Goal: Task Accomplishment & Management: Manage account settings

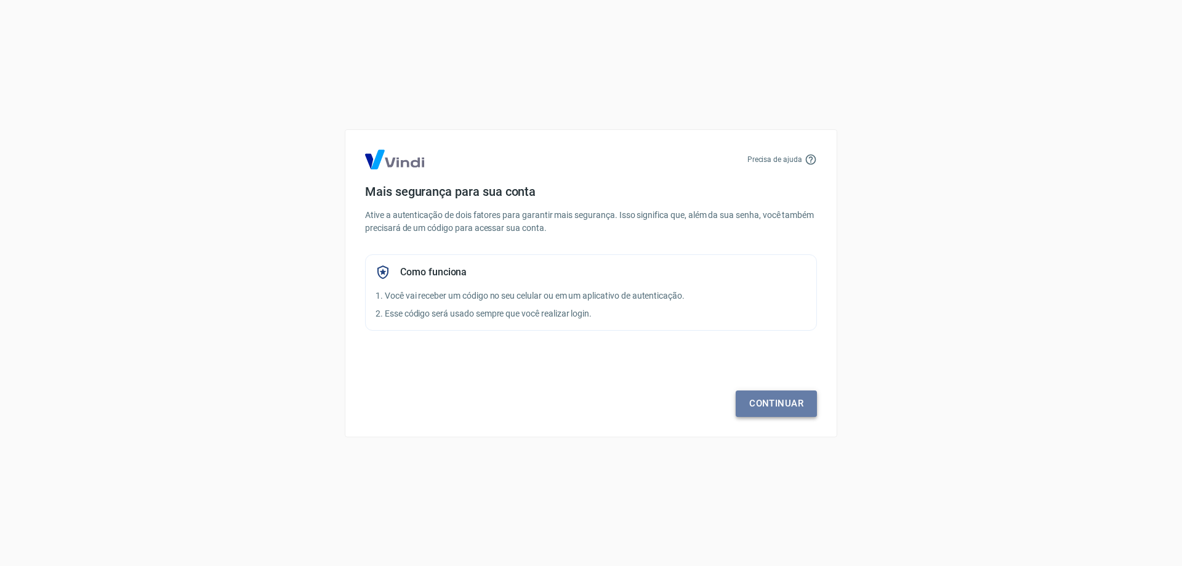
click at [782, 396] on link "Continuar" at bounding box center [775, 403] width 81 height 26
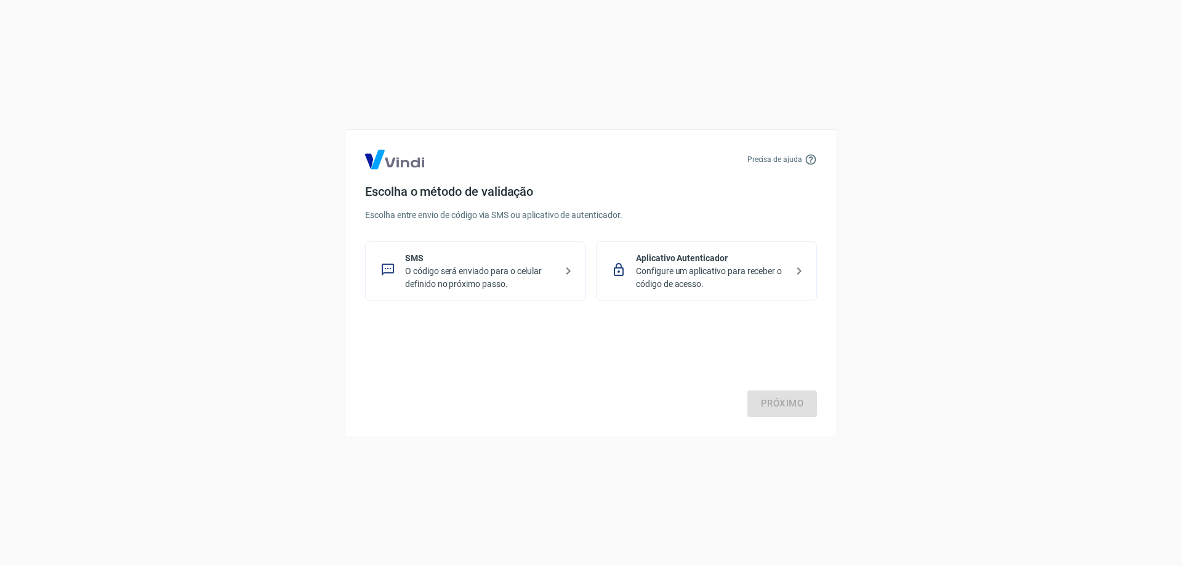
click at [505, 268] on p "O código será enviado para o celular definido no próximo passo." at bounding box center [480, 278] width 151 height 26
click at [787, 408] on link "Próximo" at bounding box center [782, 403] width 70 height 26
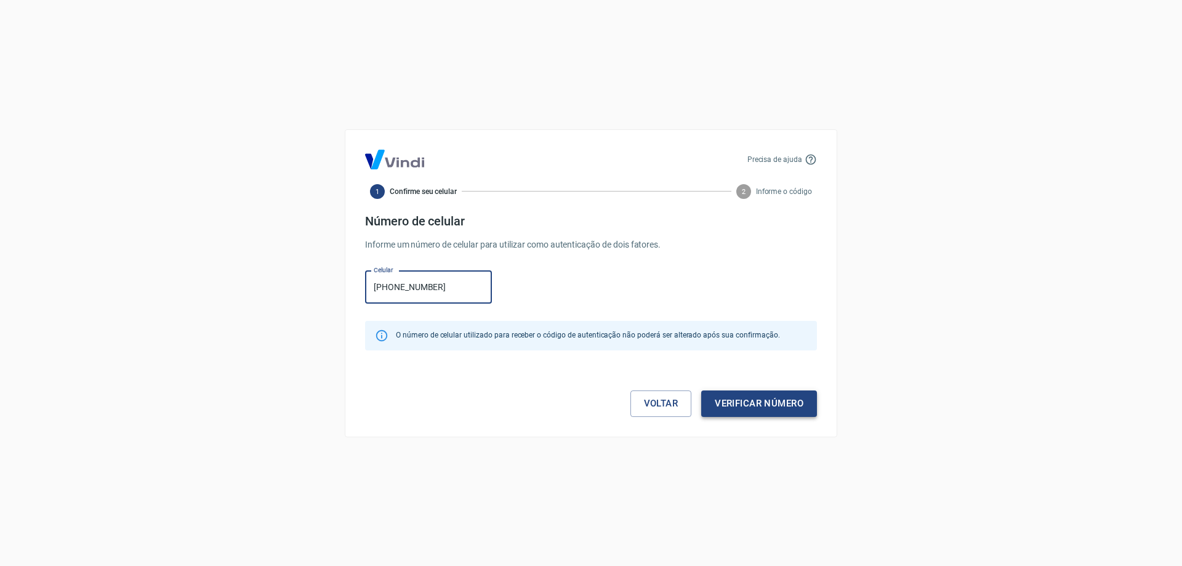
type input "[PHONE_NUMBER]"
click at [761, 408] on button "Verificar número" at bounding box center [759, 403] width 116 height 26
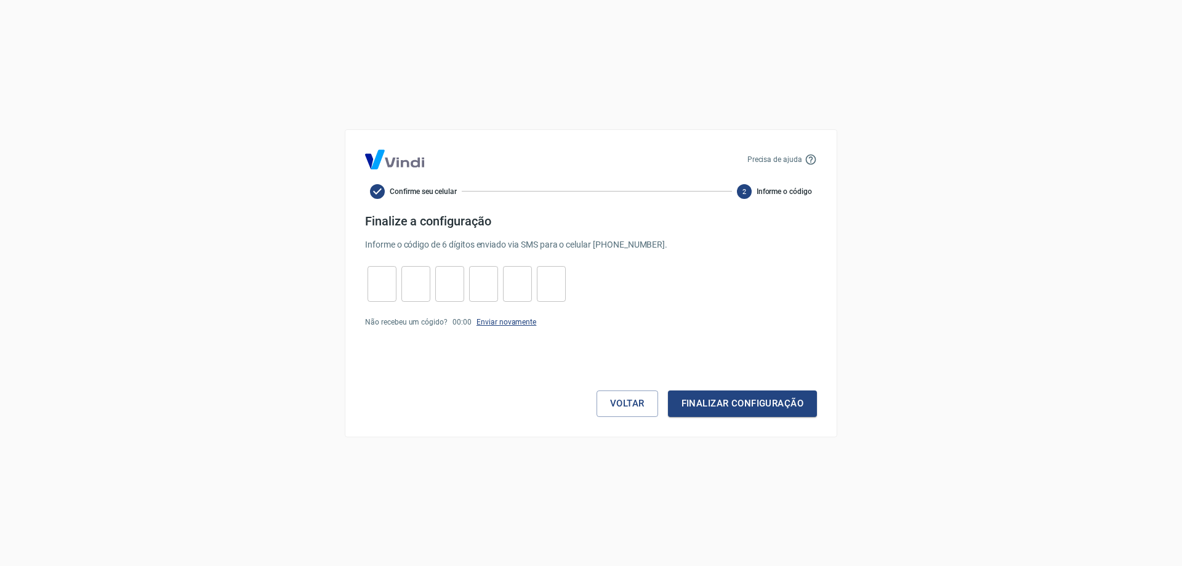
click at [488, 319] on link "Enviar novamente" at bounding box center [506, 322] width 60 height 9
click at [631, 401] on button "Voltar" at bounding box center [627, 403] width 62 height 26
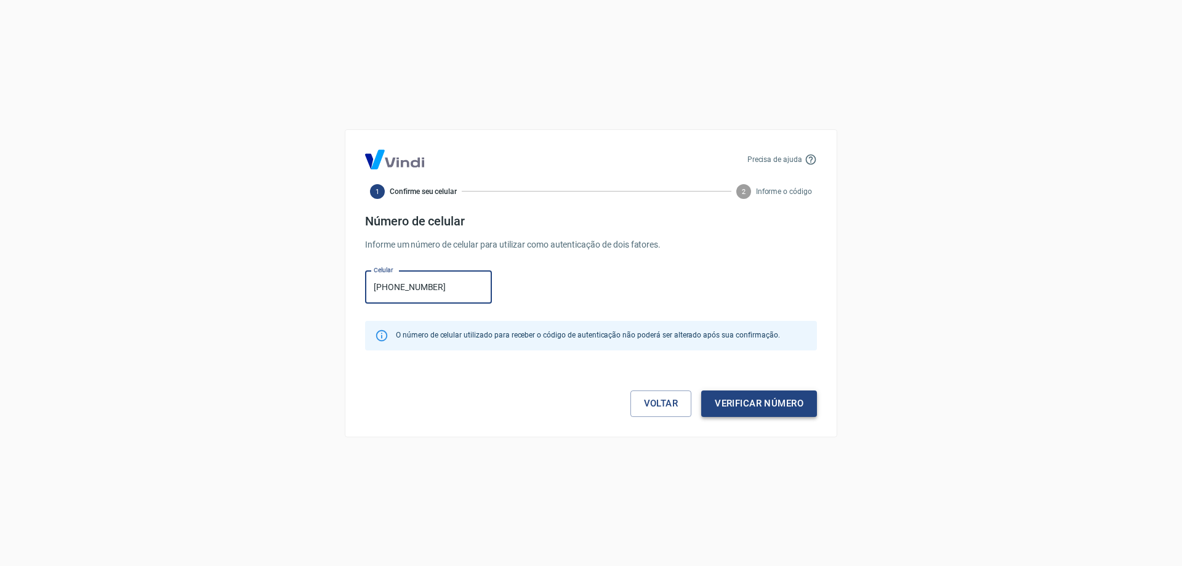
type input "(19) 98223-3883"
click at [782, 404] on button "Verificar número" at bounding box center [759, 403] width 116 height 26
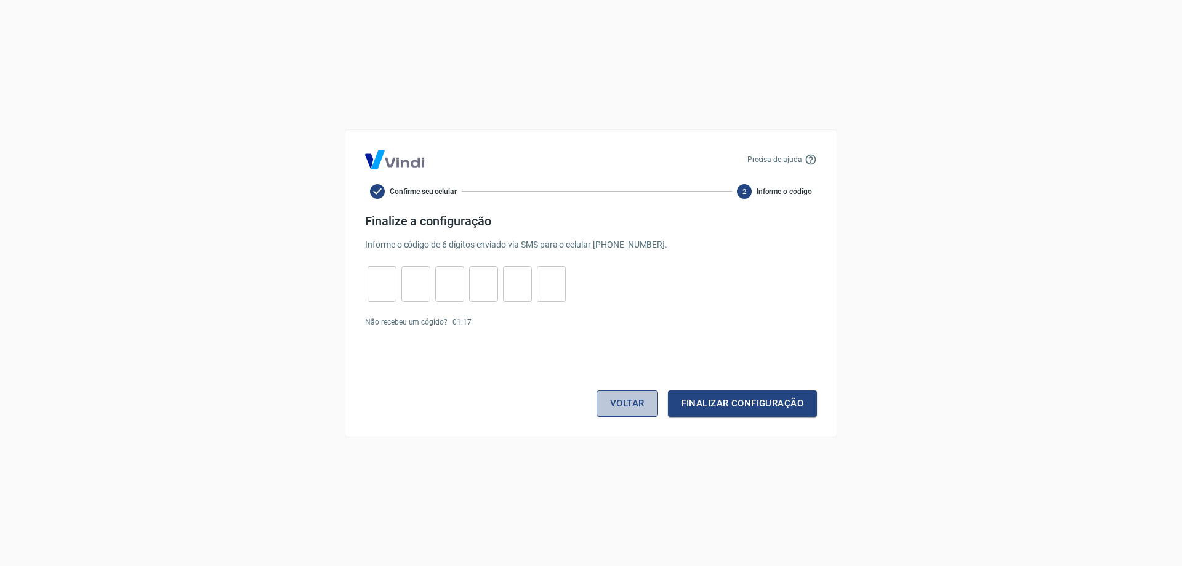
click at [625, 407] on button "Voltar" at bounding box center [627, 403] width 62 height 26
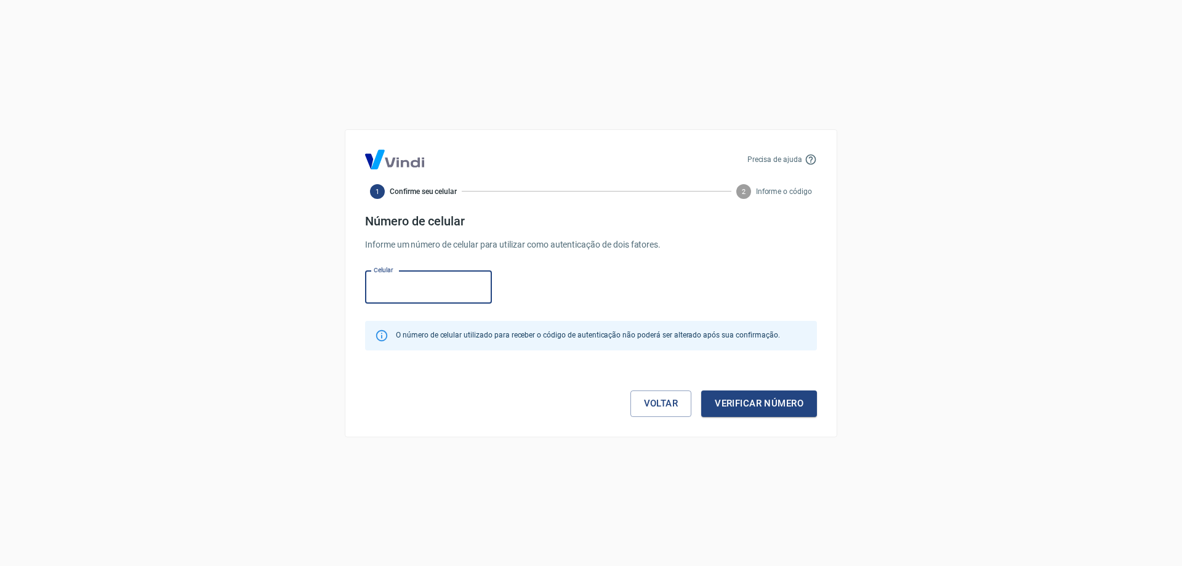
click at [625, 407] on div "Voltar Verificar número" at bounding box center [591, 391] width 452 height 52
click at [652, 401] on link "Voltar" at bounding box center [661, 403] width 62 height 26
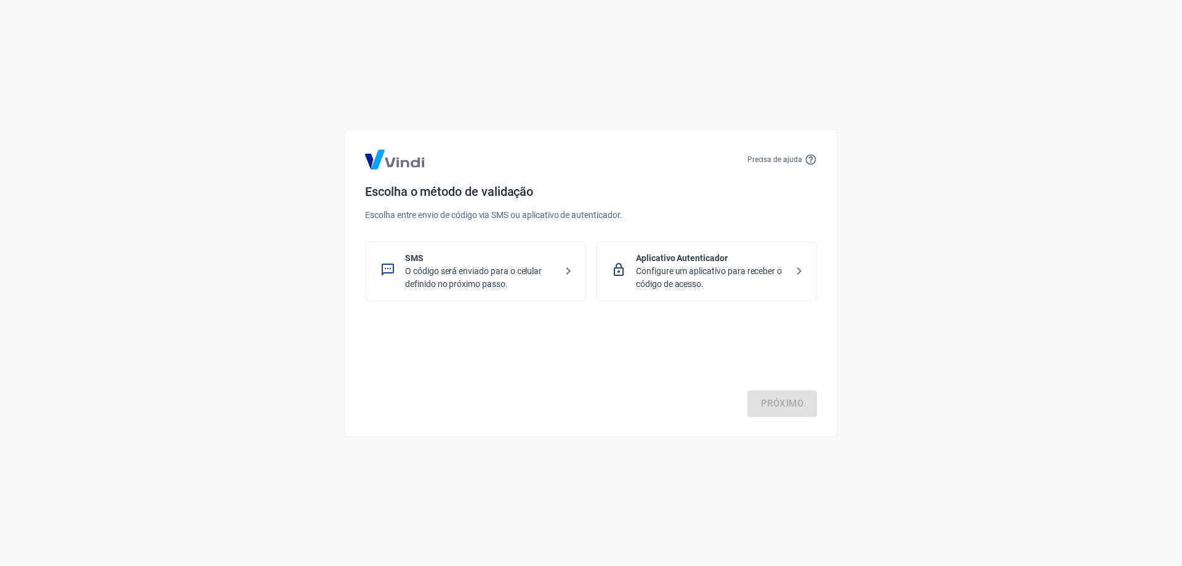
click at [685, 274] on p "Configure um aplicativo para receber o código de acesso." at bounding box center [711, 278] width 151 height 26
click at [775, 396] on link "Próximo" at bounding box center [782, 403] width 70 height 26
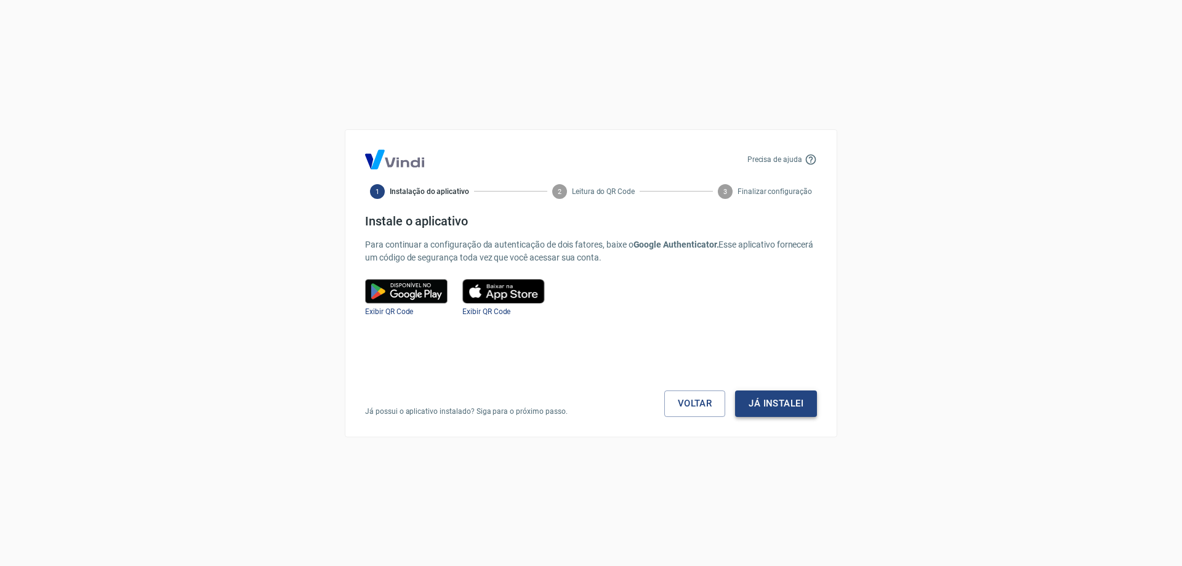
click at [807, 402] on button "Já instalei" at bounding box center [776, 403] width 82 height 26
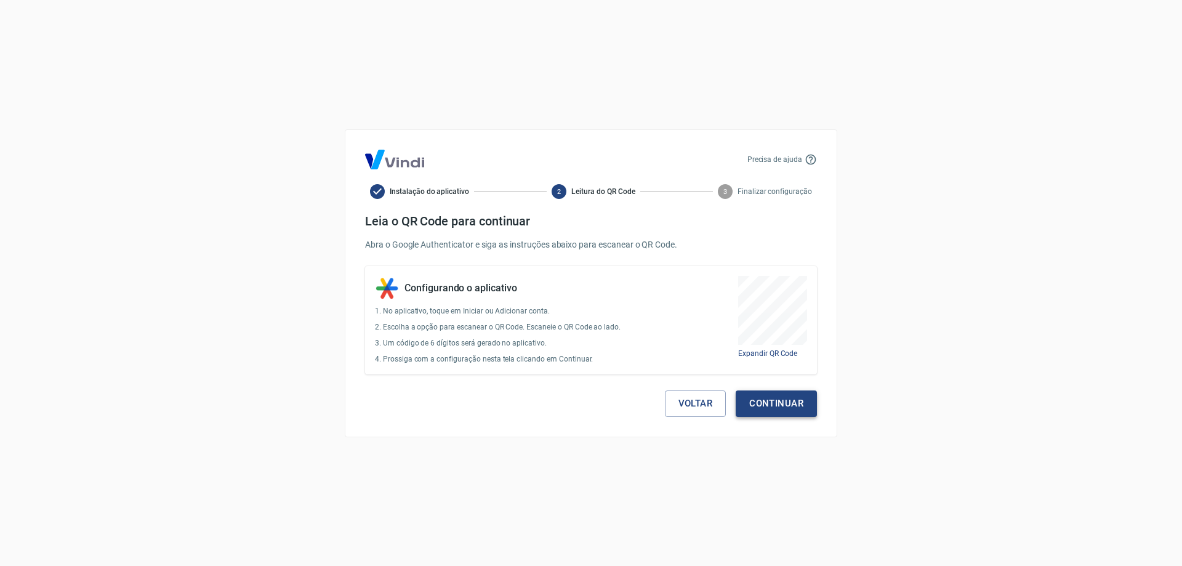
click at [759, 403] on button "Continuar" at bounding box center [775, 403] width 81 height 26
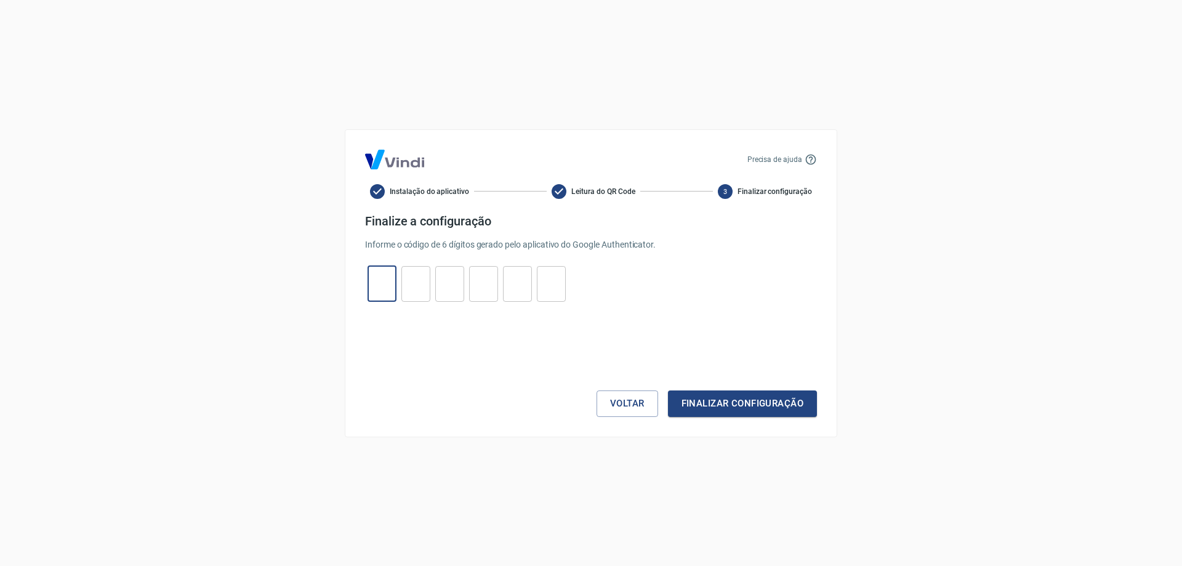
click at [389, 278] on input "tel" at bounding box center [381, 283] width 29 height 26
type input "2"
type input "4"
type input "7"
type input "4"
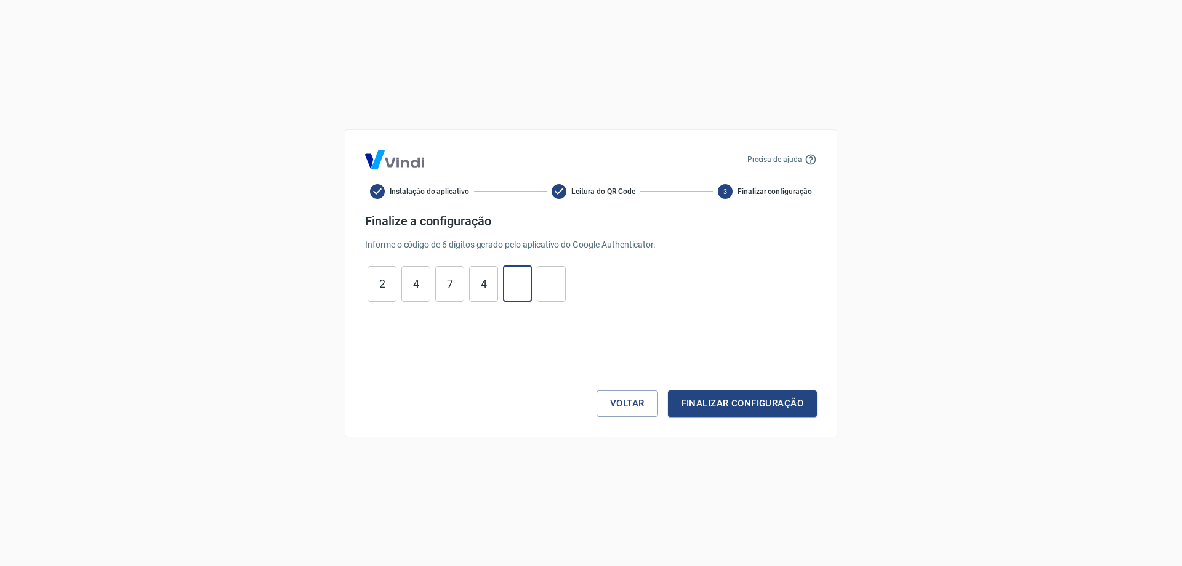
type input "1"
type input "3"
click at [761, 406] on button "Finalizar configuração" at bounding box center [742, 403] width 149 height 26
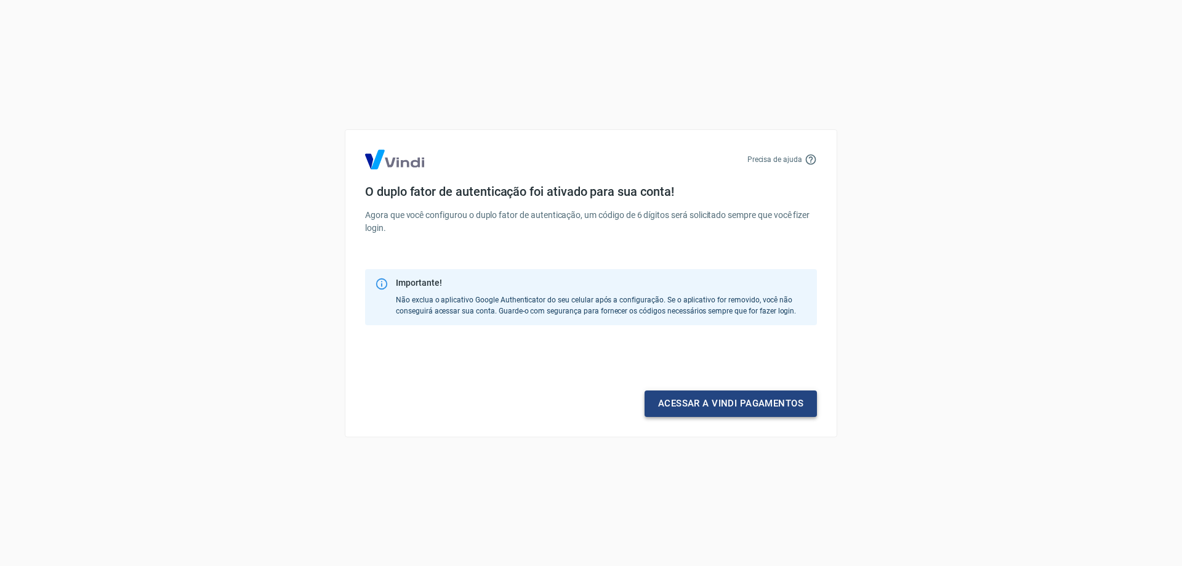
click at [727, 400] on link "Acessar a Vindi pagamentos" at bounding box center [730, 403] width 172 height 26
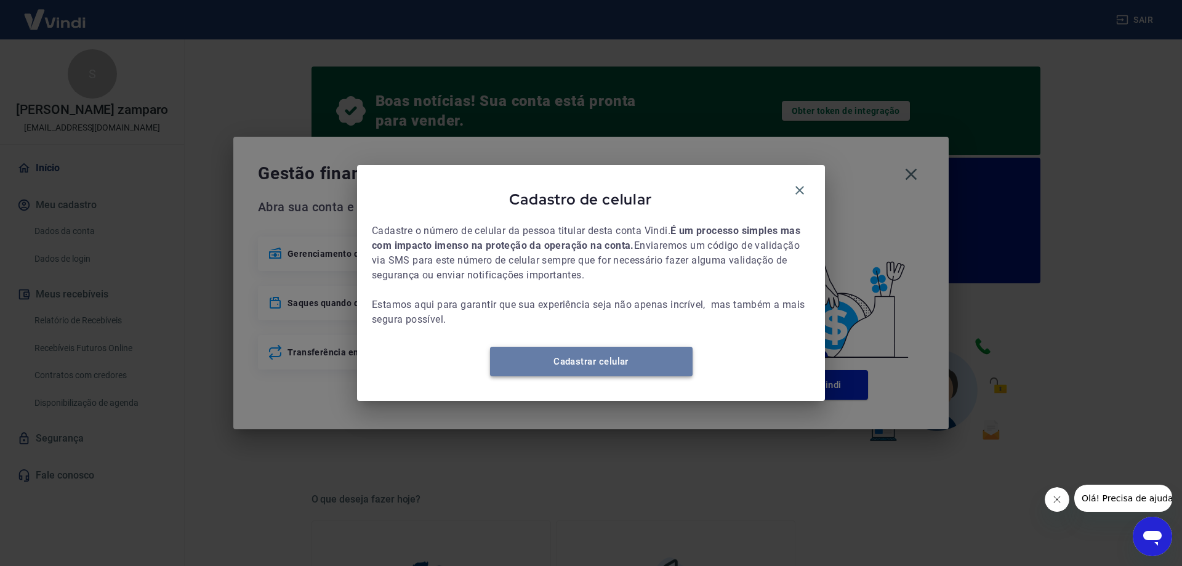
click at [612, 372] on link "Cadastrar celular" at bounding box center [591, 361] width 202 height 30
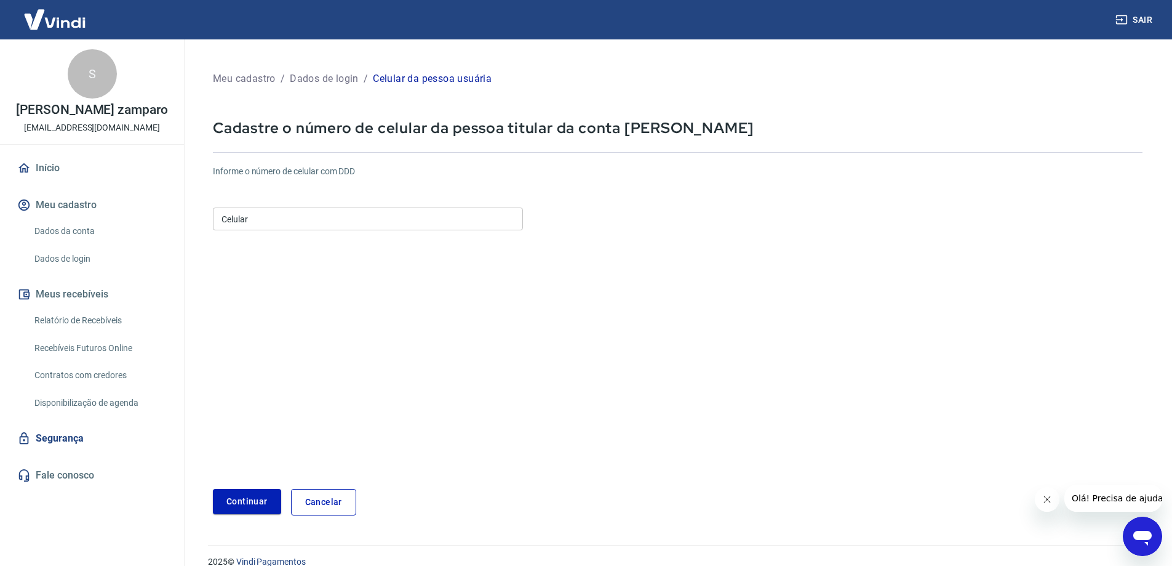
click at [323, 218] on input "Celular" at bounding box center [368, 218] width 310 height 23
type input "[PHONE_NUMBER]"
click at [338, 272] on form "Informe o número de celular com DDD Celular (19) 98223-3883 Celular Continuar C…" at bounding box center [678, 335] width 930 height 360
click at [257, 492] on button "Continuar" at bounding box center [247, 501] width 68 height 25
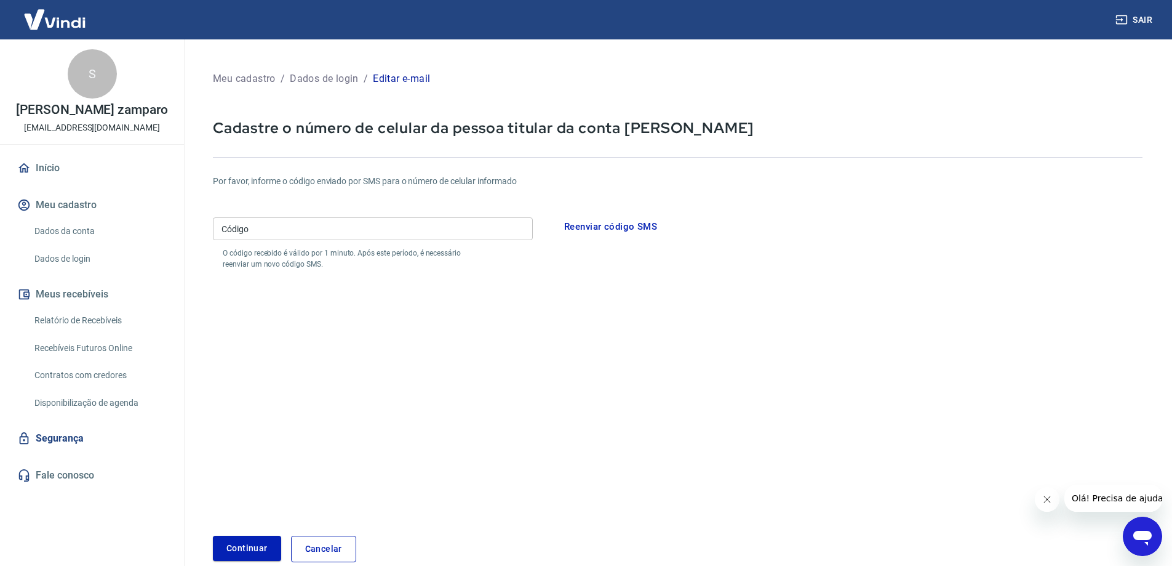
click at [113, 383] on link "Contratos com credores" at bounding box center [100, 374] width 140 height 25
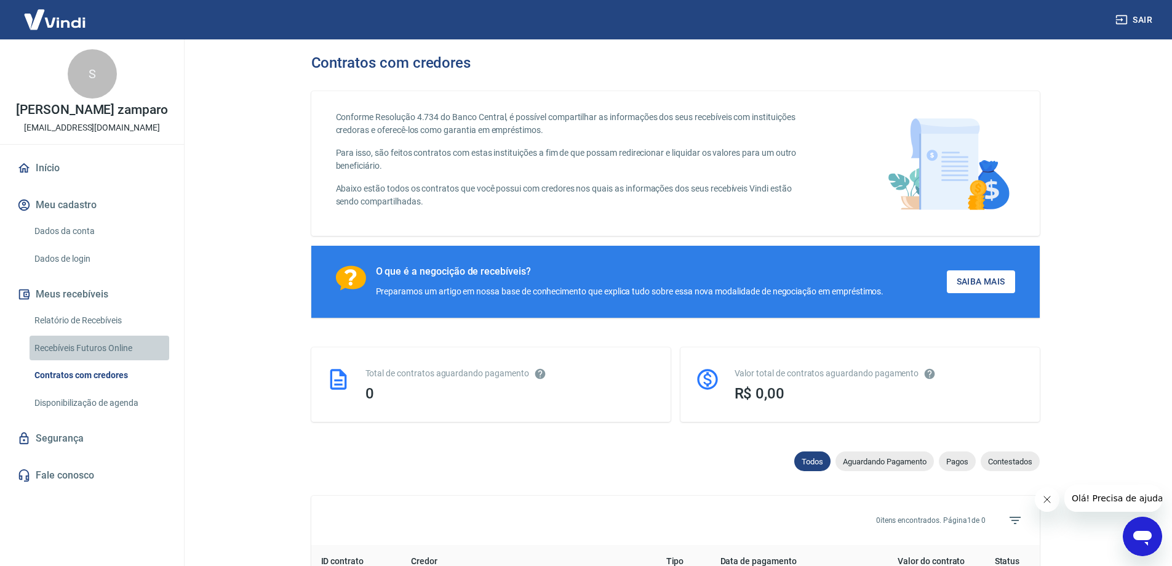
click at [100, 361] on link "Recebíveis Futuros Online" at bounding box center [100, 347] width 140 height 25
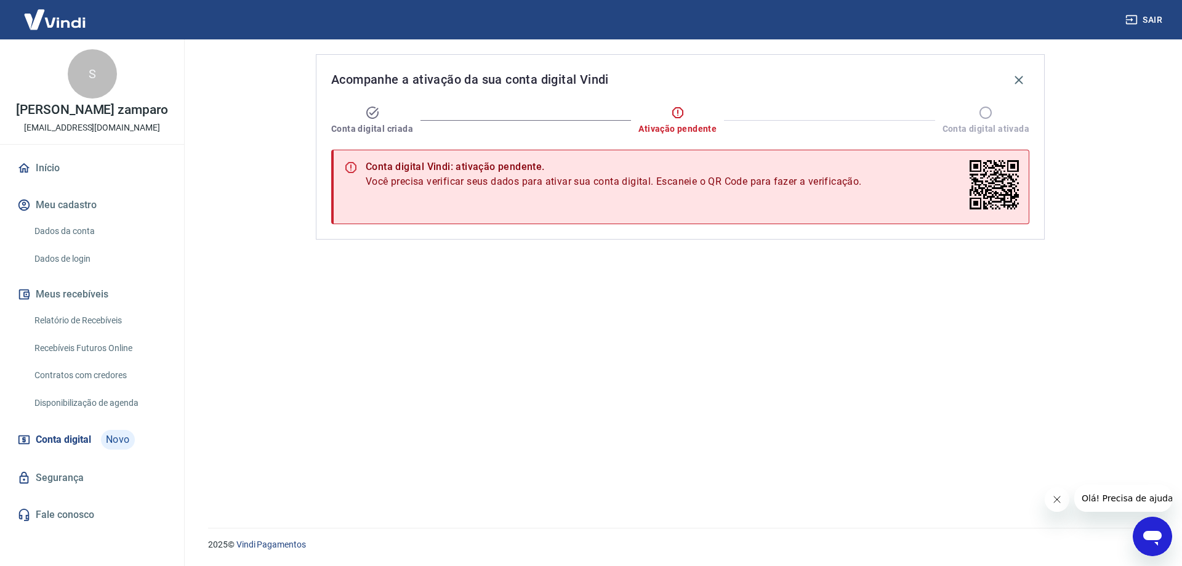
click at [58, 182] on link "Início" at bounding box center [92, 167] width 154 height 27
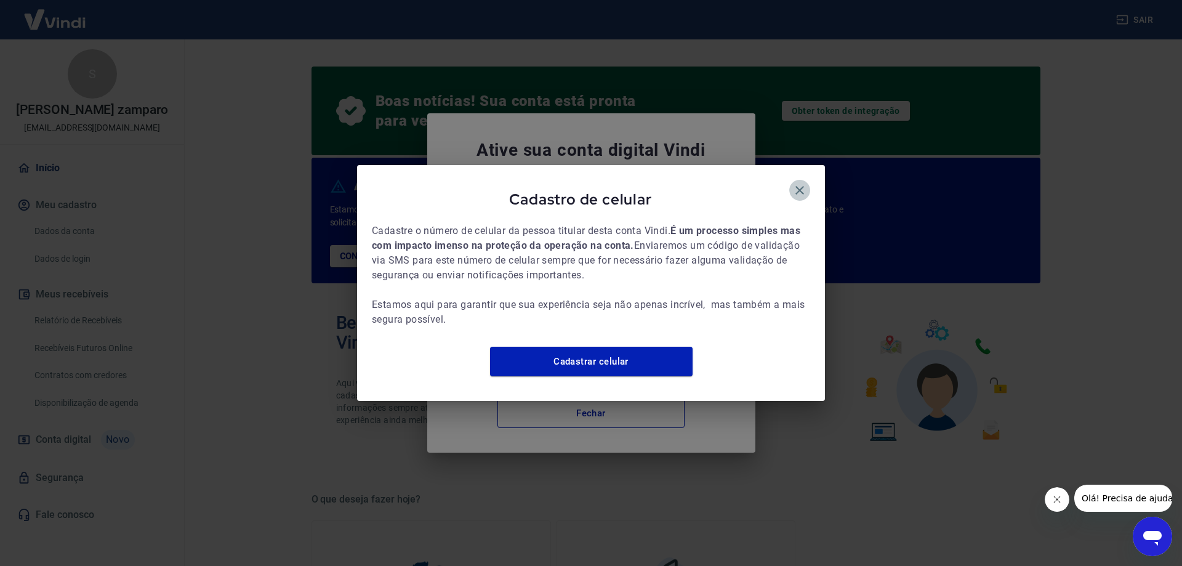
click at [799, 186] on icon "button" at bounding box center [799, 190] width 9 height 9
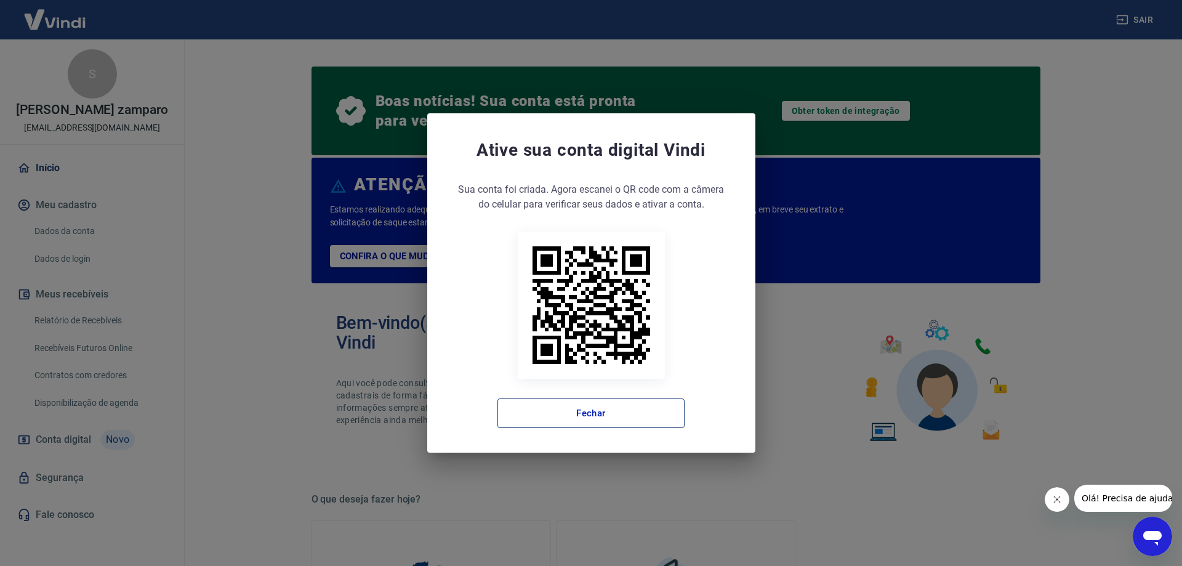
click at [625, 404] on button "Fechar" at bounding box center [590, 413] width 187 height 30
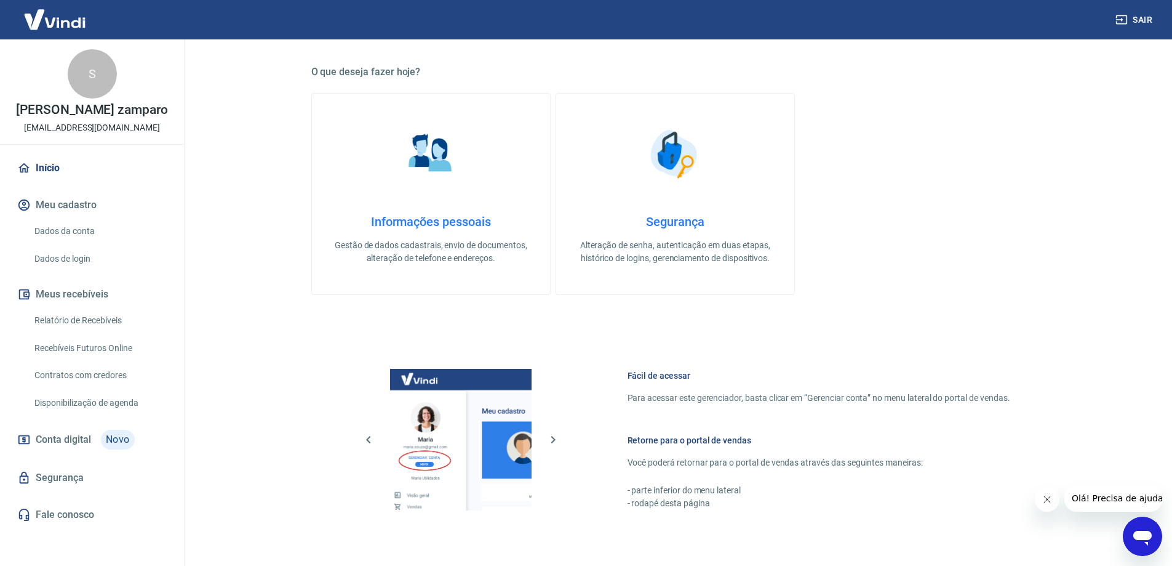
scroll to position [431, 0]
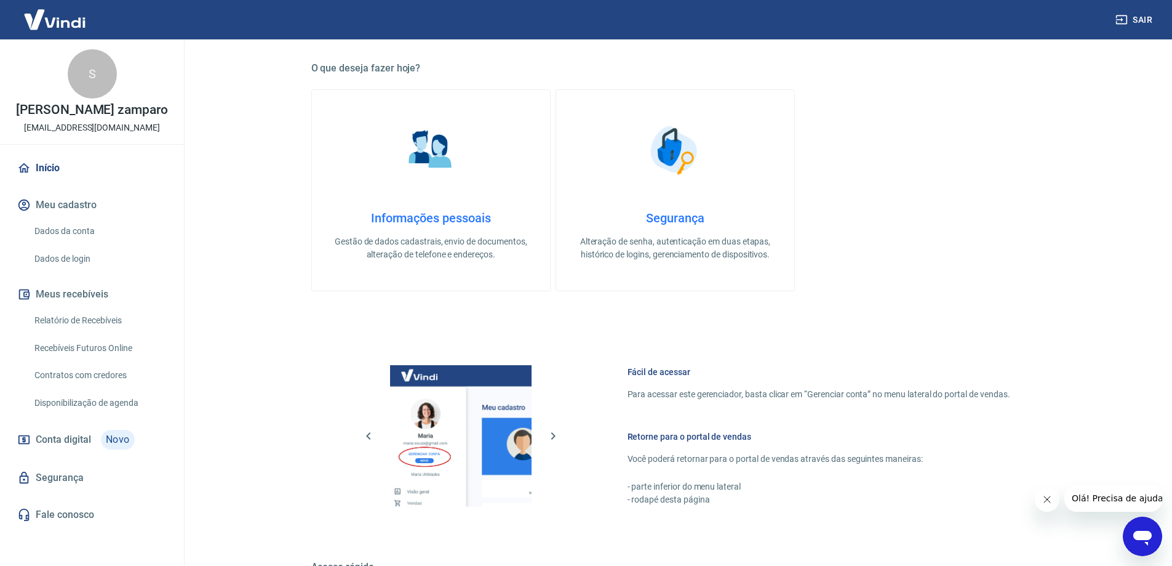
click at [431, 217] on h4 "Informações pessoais" at bounding box center [431, 217] width 199 height 15
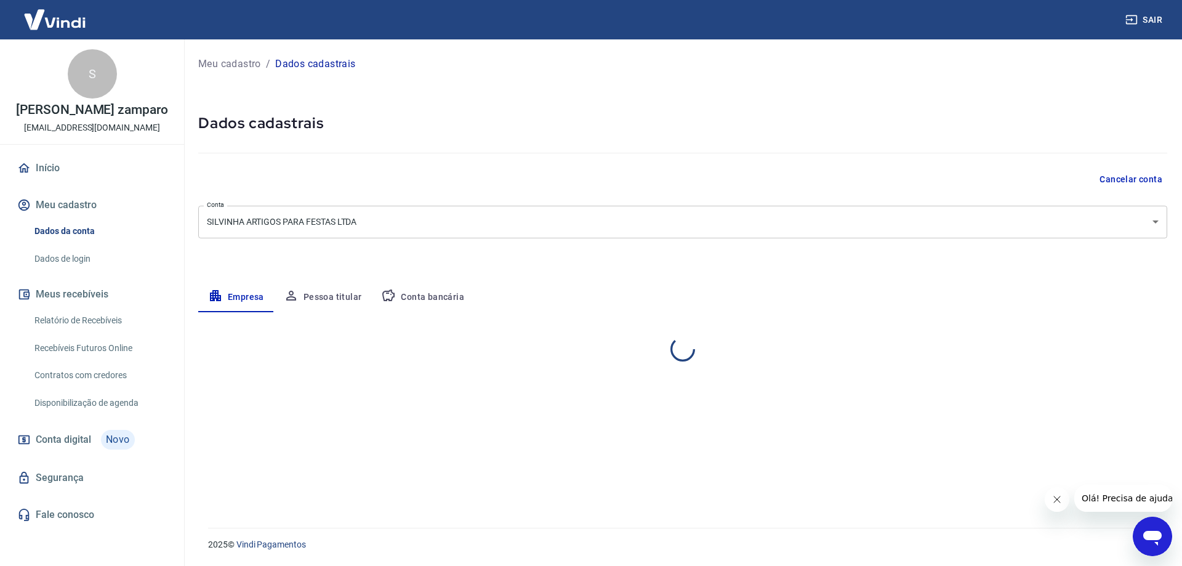
select select "SP"
select select "business"
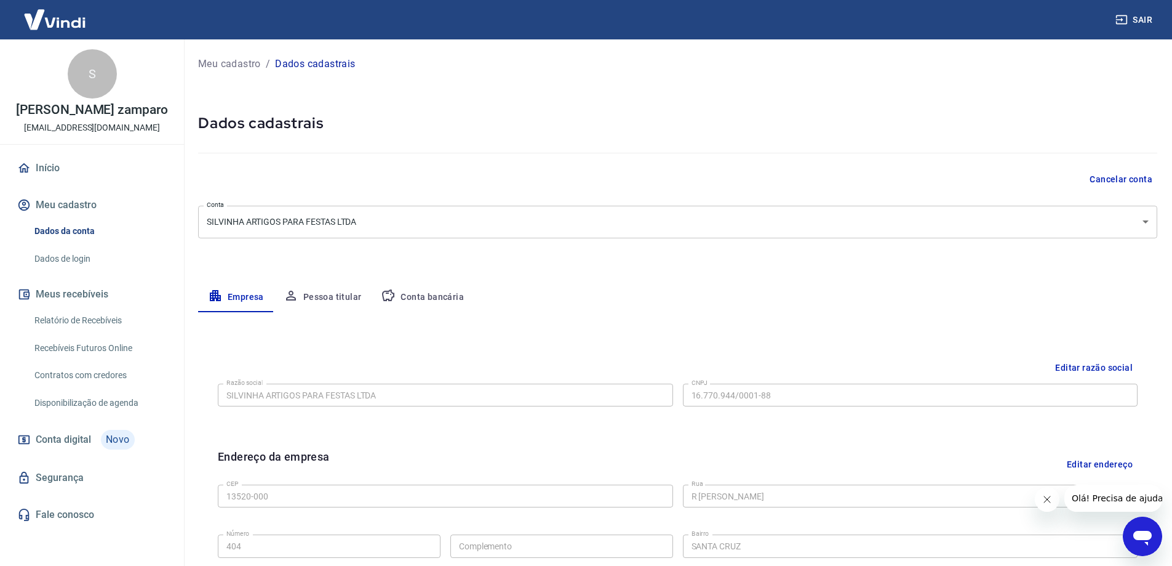
click at [49, 179] on link "Início" at bounding box center [92, 167] width 154 height 27
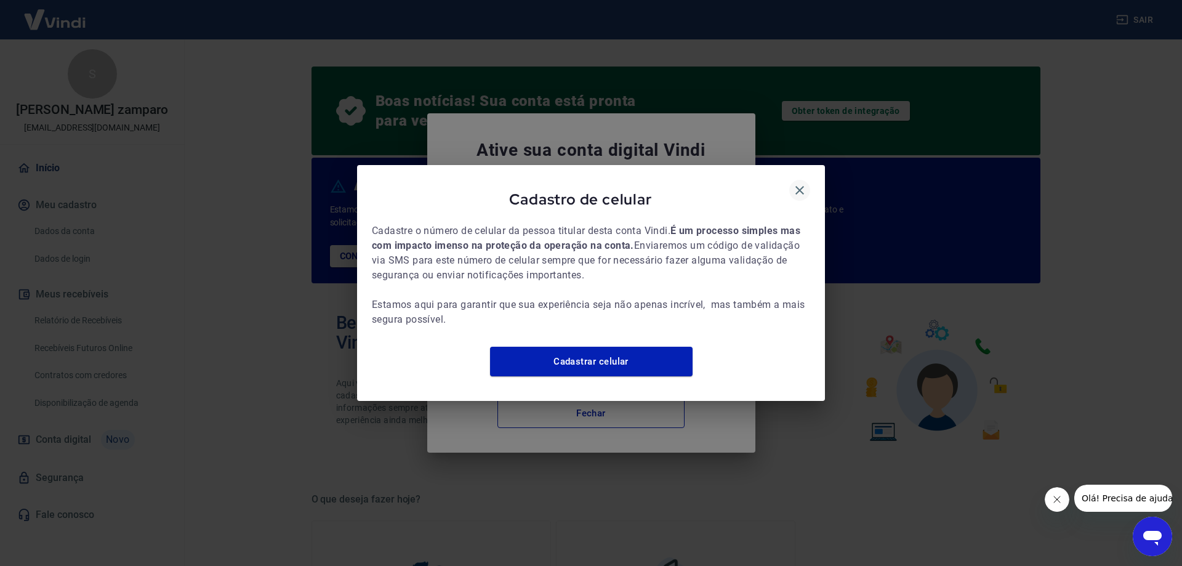
click at [797, 183] on icon "button" at bounding box center [799, 190] width 15 height 15
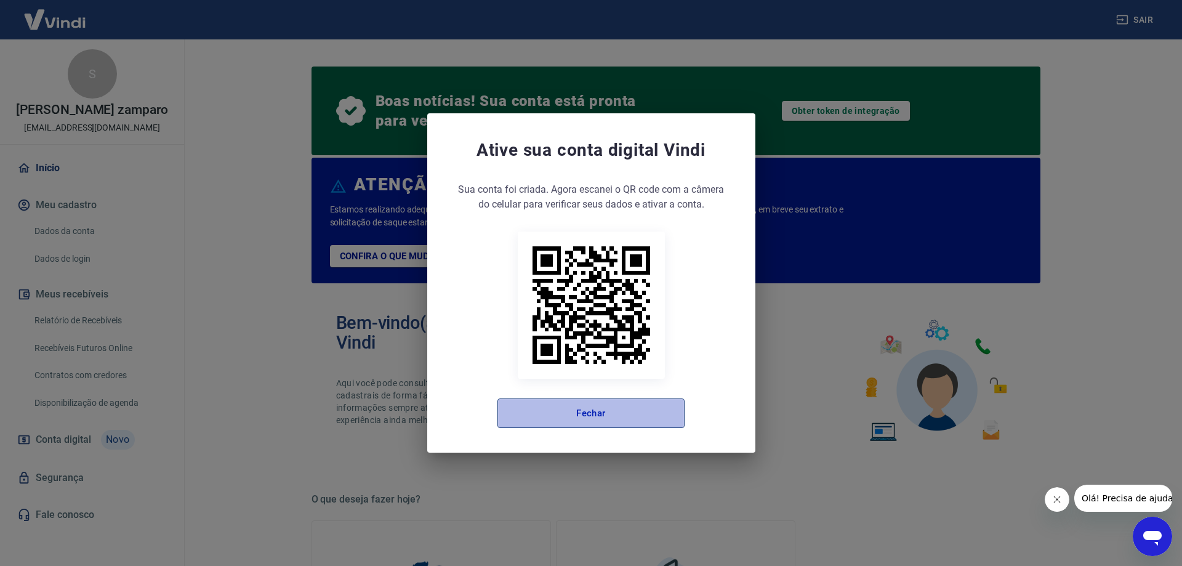
click at [621, 416] on button "Fechar" at bounding box center [590, 413] width 187 height 30
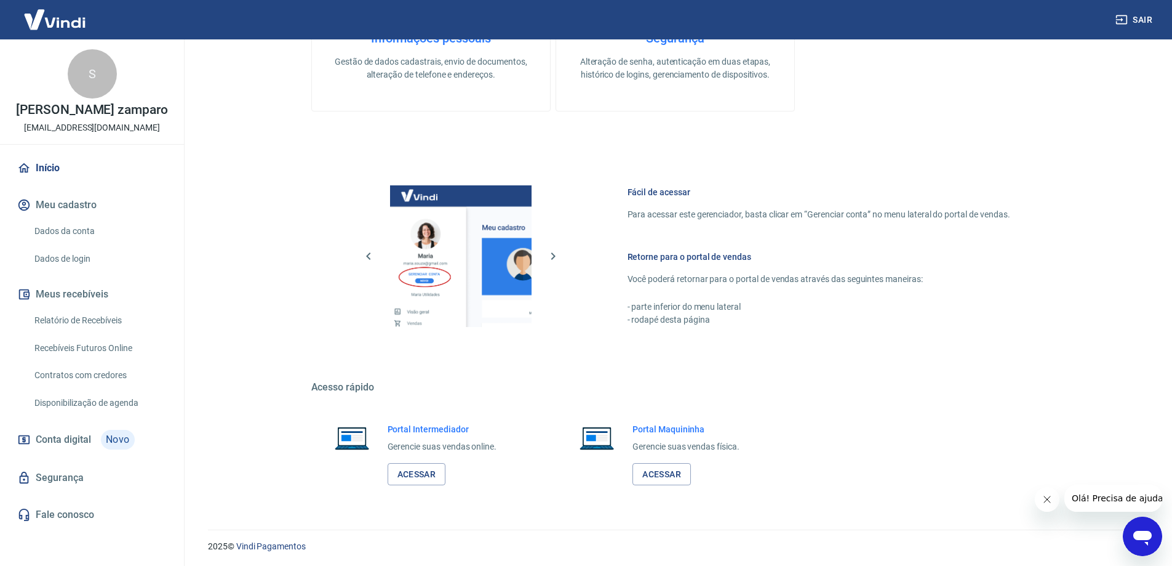
scroll to position [612, 0]
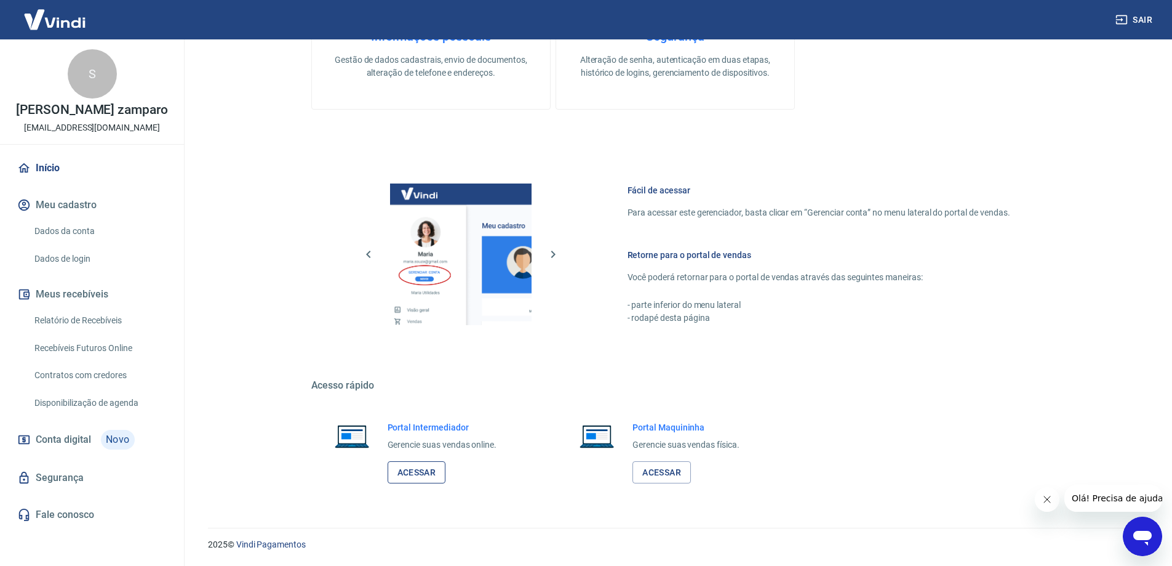
click at [407, 473] on link "Acessar" at bounding box center [417, 472] width 58 height 23
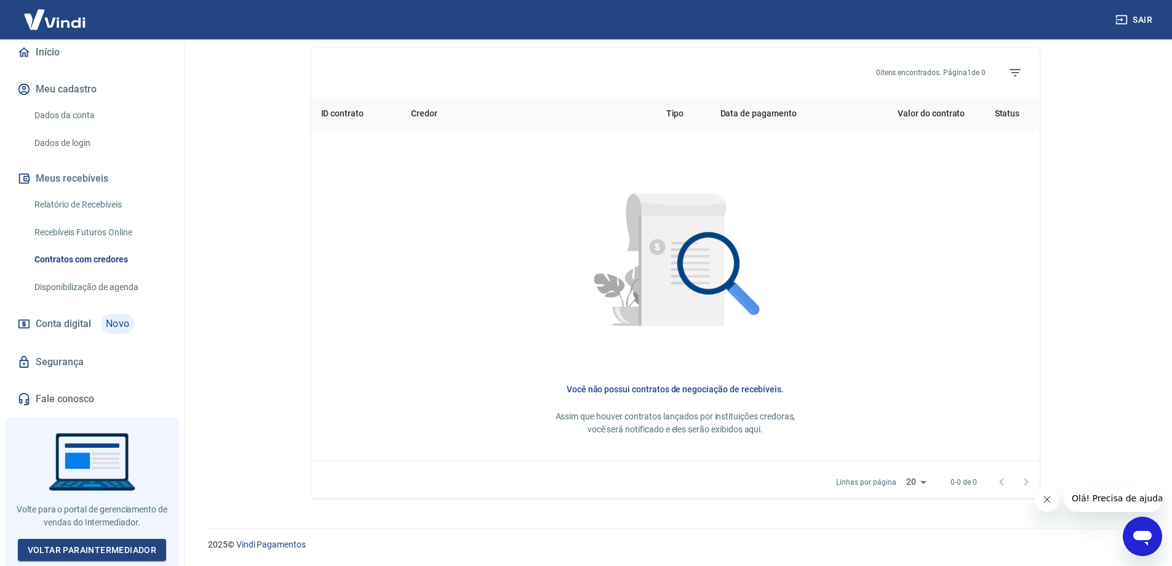
scroll to position [452, 0]
click at [143, 545] on link "Voltar para Intermediador" at bounding box center [92, 550] width 149 height 23
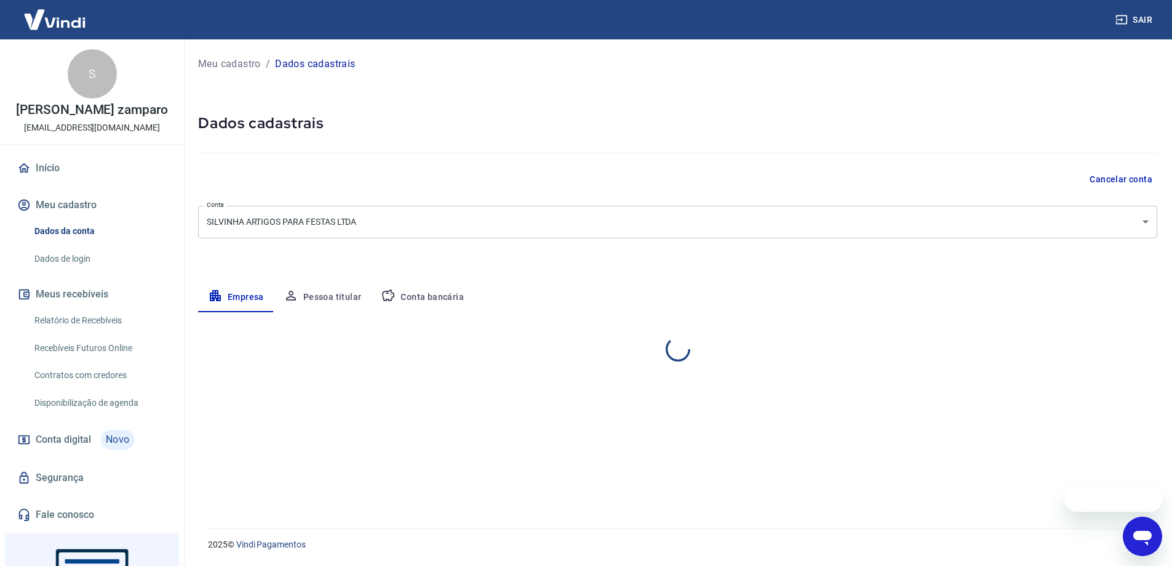
select select "SP"
select select "business"
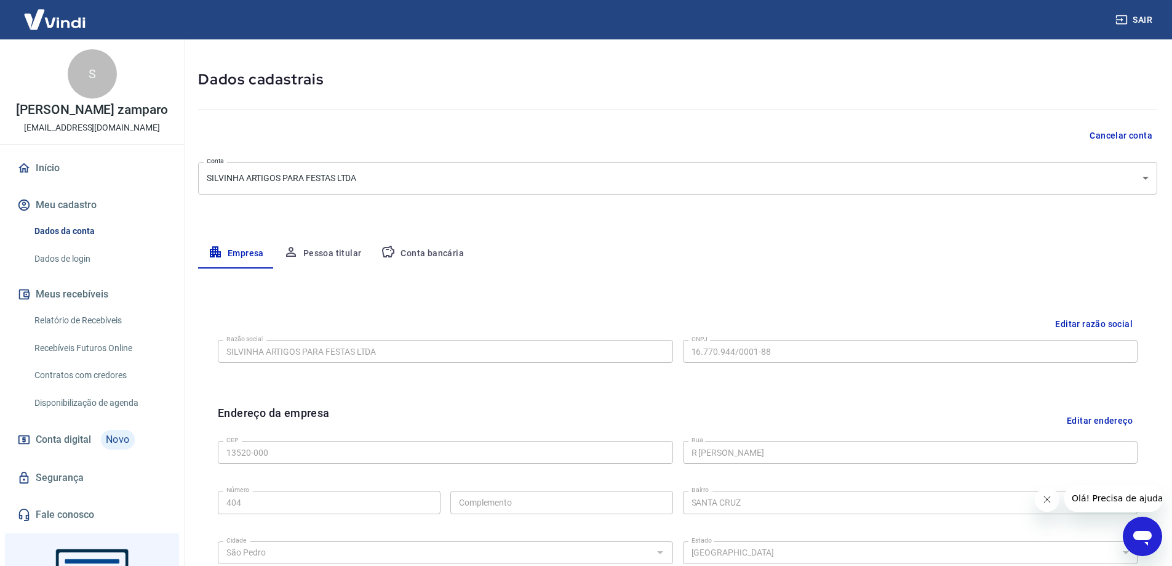
scroll to position [185, 0]
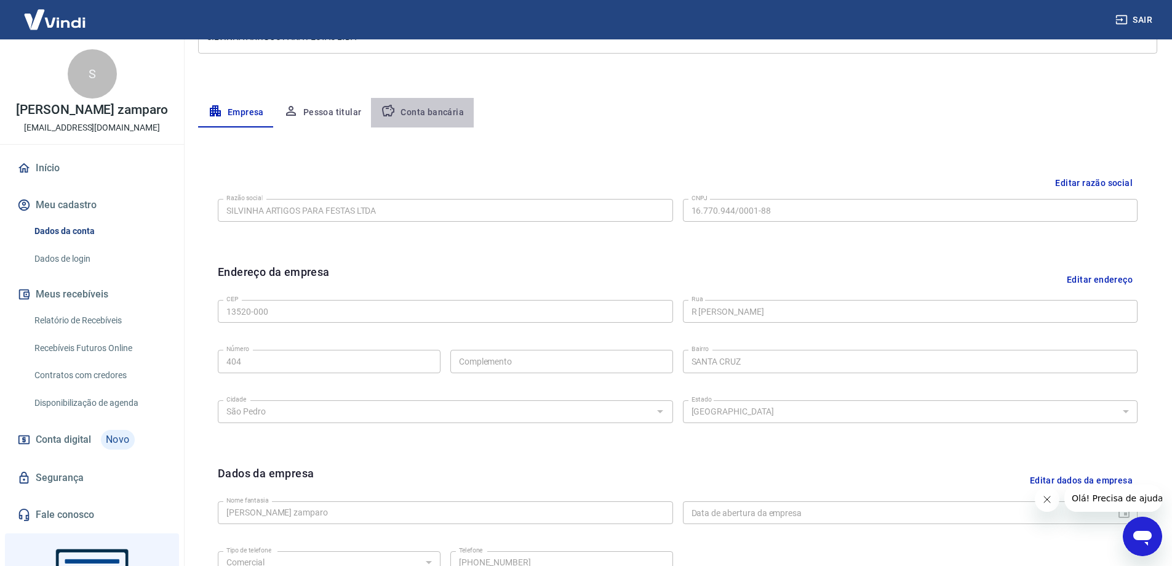
click at [420, 111] on button "Conta bancária" at bounding box center [422, 113] width 103 height 30
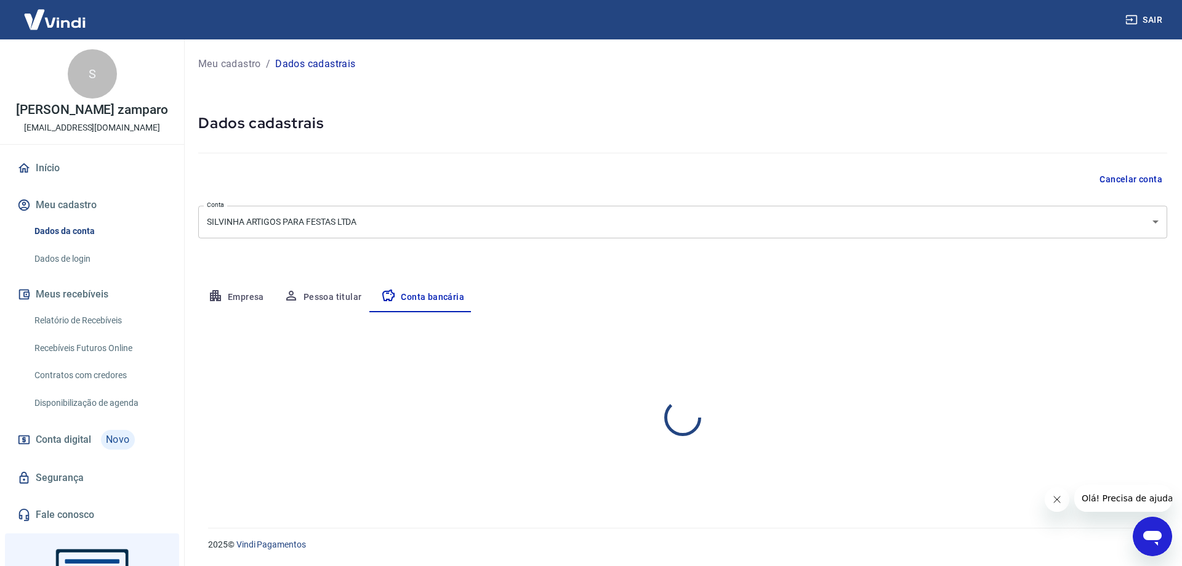
select select "1"
click at [67, 448] on span "Conta digital" at bounding box center [63, 439] width 55 height 17
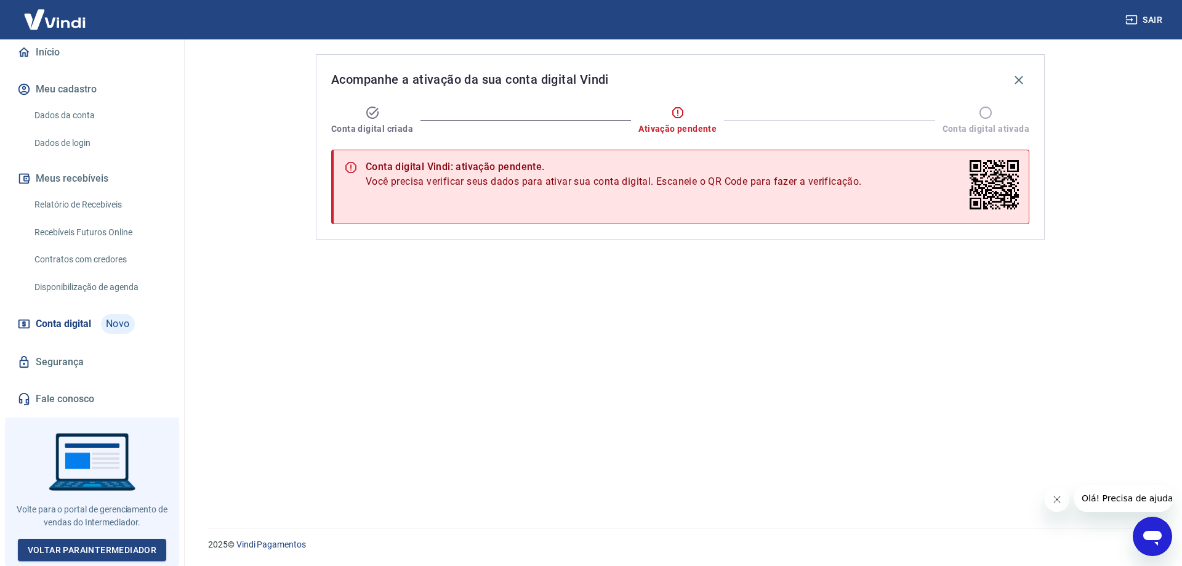
scroll to position [124, 0]
click at [127, 543] on link "Voltar para Intermediador" at bounding box center [92, 550] width 149 height 23
